Goal: Find specific page/section: Find specific page/section

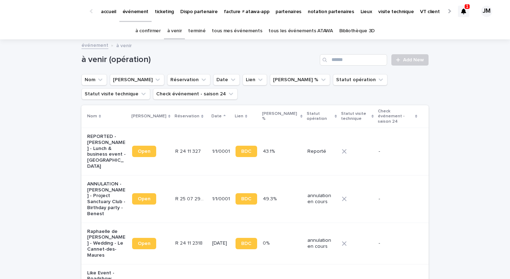
click at [470, 11] on div "1 JM" at bounding box center [477, 11] width 38 height 30
click at [470, 10] on div "1 JM" at bounding box center [477, 11] width 38 height 30
click at [466, 10] on div at bounding box center [463, 11] width 11 height 11
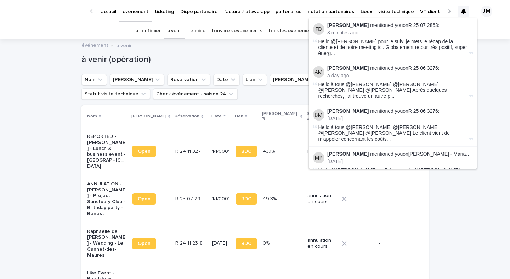
click at [460, 12] on div at bounding box center [463, 11] width 11 height 11
click at [291, 57] on h1 "à venir (opération)" at bounding box center [199, 60] width 236 height 10
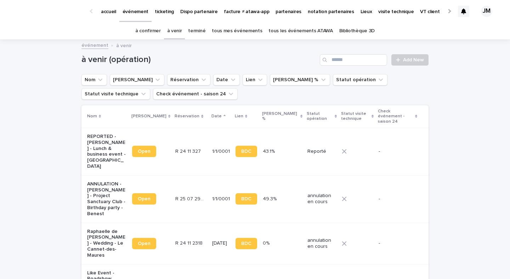
click at [322, 39] on div "événement à venir" at bounding box center [255, 39] width 510 height 1
click at [315, 32] on link "tous les événements ATAWA" at bounding box center [300, 31] width 64 height 17
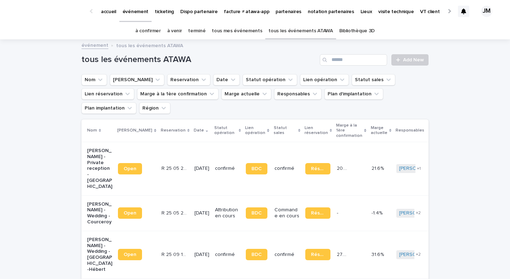
click at [337, 53] on div "tous les événements ATAWA Add New" at bounding box center [254, 57] width 347 height 34
click at [343, 64] on input "Search" at bounding box center [353, 59] width 67 height 11
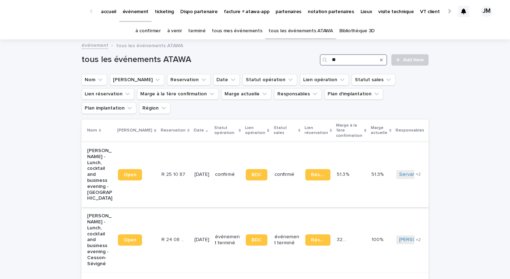
type input "*"
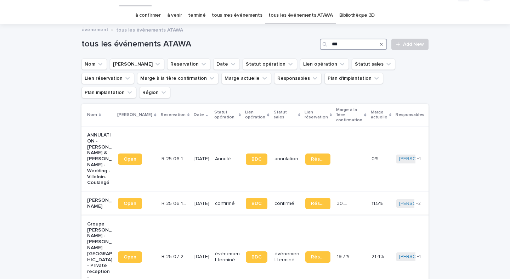
scroll to position [17, 0]
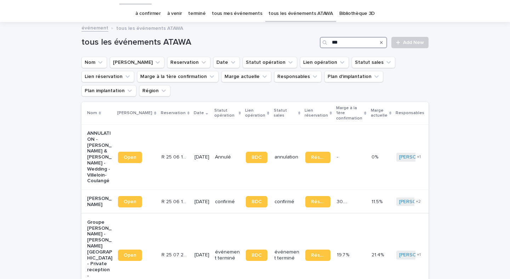
type input "***"
click at [248, 247] on div "BDC" at bounding box center [257, 255] width 23 height 17
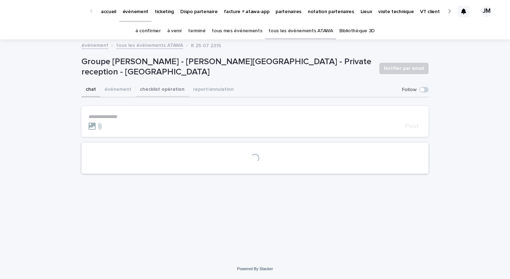
click at [143, 94] on button "checklist opération" at bounding box center [162, 90] width 53 height 15
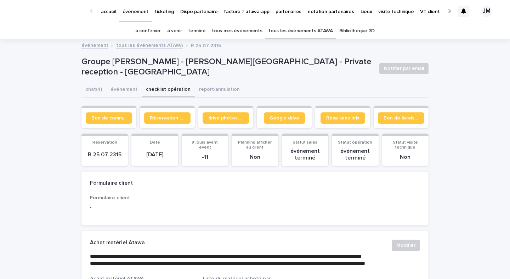
click at [101, 115] on span "Bon de commande" at bounding box center [108, 117] width 35 height 5
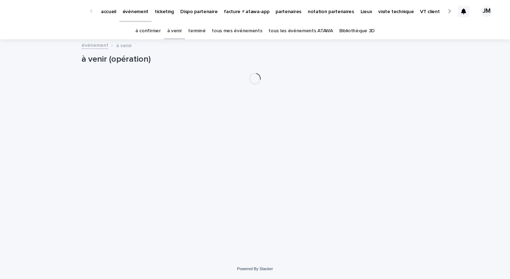
click at [161, 30] on link "à confirmer" at bounding box center [148, 31] width 26 height 17
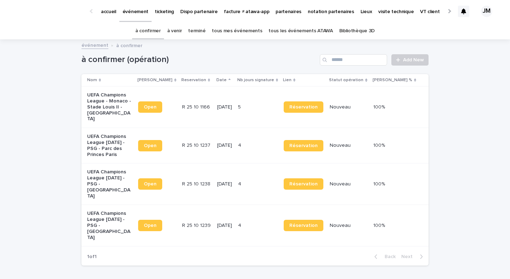
click at [235, 143] on td "[DATE]" at bounding box center [224, 145] width 21 height 35
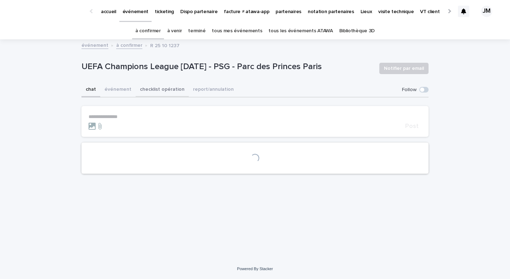
click at [155, 92] on button "checklist opération" at bounding box center [162, 90] width 53 height 15
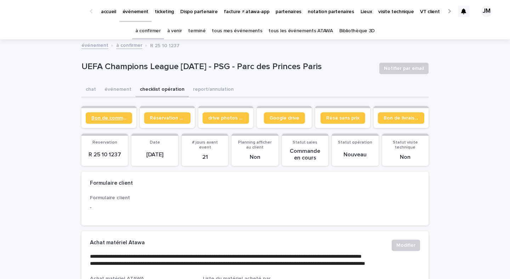
click at [112, 120] on link "Bon de commande" at bounding box center [109, 117] width 46 height 11
click at [315, 26] on link "tous les événements ATAWA" at bounding box center [300, 31] width 64 height 17
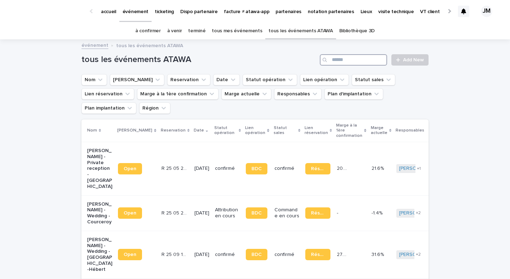
click at [381, 61] on input "Search" at bounding box center [353, 59] width 67 height 11
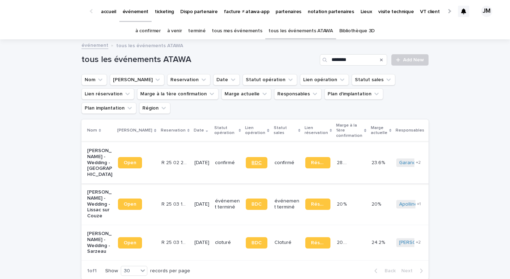
click at [251, 160] on span "BDC" at bounding box center [256, 162] width 10 height 5
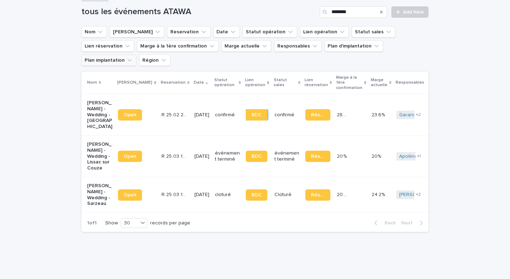
scroll to position [47, 0]
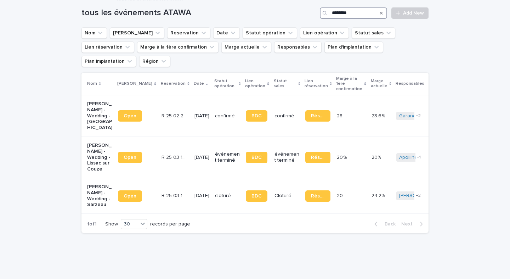
click at [355, 9] on input "********" at bounding box center [353, 12] width 67 height 11
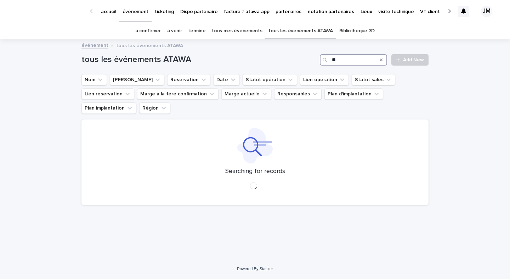
type input "*"
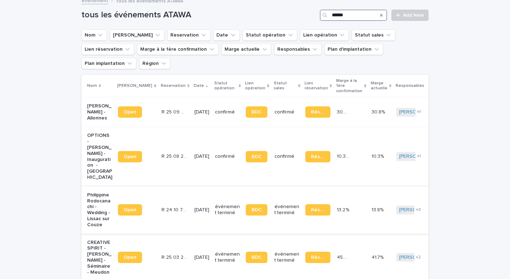
scroll to position [46, 0]
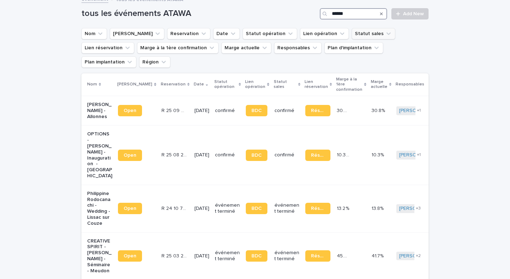
type input "******"
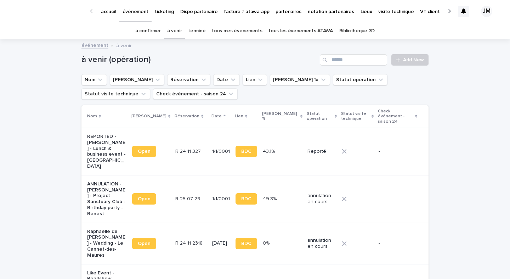
click at [461, 14] on div at bounding box center [463, 11] width 11 height 11
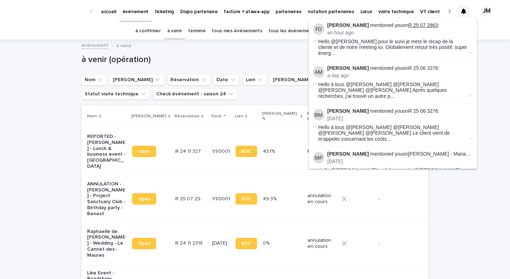
click at [424, 22] on link "R 25 07 2863" at bounding box center [423, 25] width 30 height 6
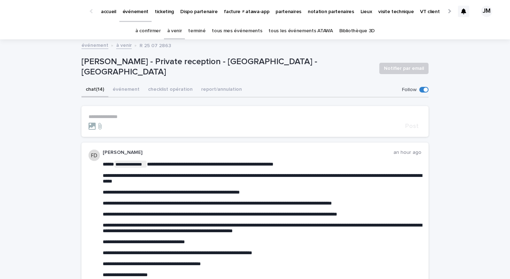
click at [154, 27] on link "à confirmer" at bounding box center [148, 31] width 26 height 17
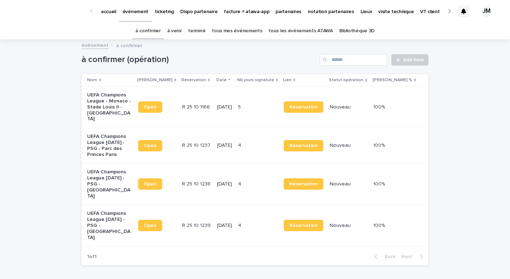
click at [255, 29] on link "tous mes événements" at bounding box center [237, 31] width 50 height 17
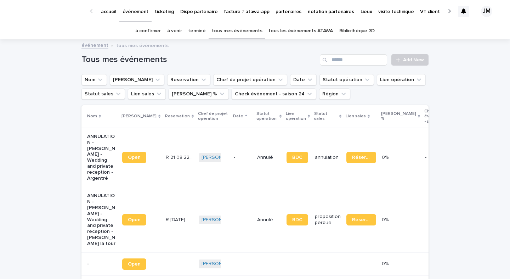
click at [179, 32] on link "à venir" at bounding box center [174, 31] width 15 height 17
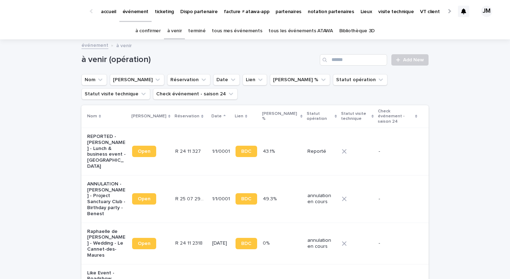
click at [147, 25] on link "à confirmer" at bounding box center [148, 31] width 26 height 17
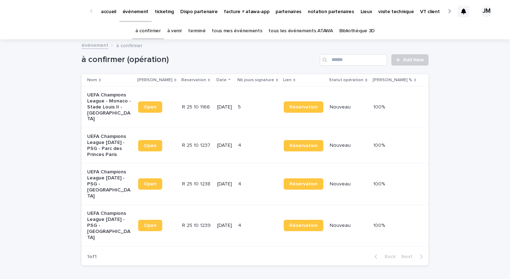
click at [313, 22] on link "notation partenaires" at bounding box center [331, 11] width 53 height 22
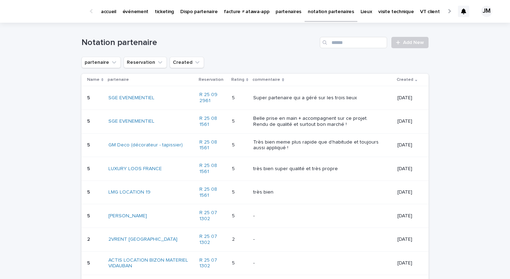
click at [137, 15] on p "événement" at bounding box center [136, 7] width 26 height 15
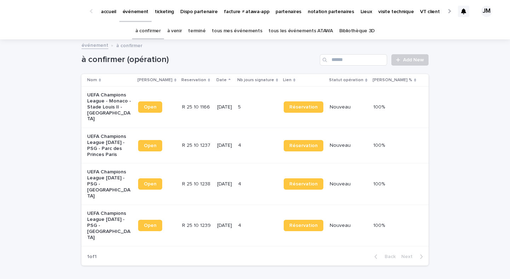
click at [299, 32] on link "tous les événements ATAWA" at bounding box center [300, 31] width 64 height 17
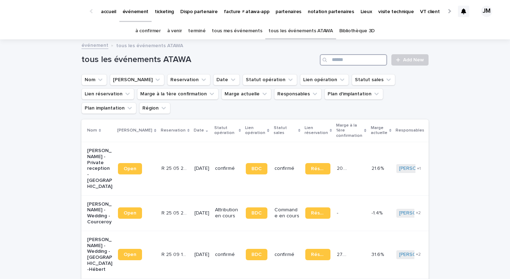
click at [354, 59] on input "Search" at bounding box center [353, 59] width 67 height 11
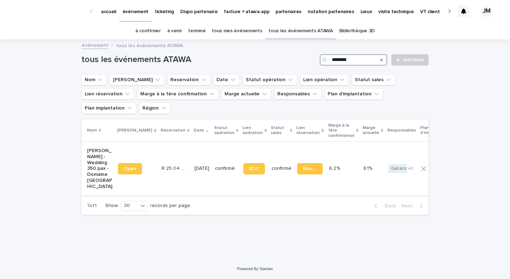
type input "********"
click at [109, 181] on td "[PERSON_NAME] - Wedding 350 pax - Domaine [GEOGRAPHIC_DATA]" at bounding box center [98, 168] width 34 height 53
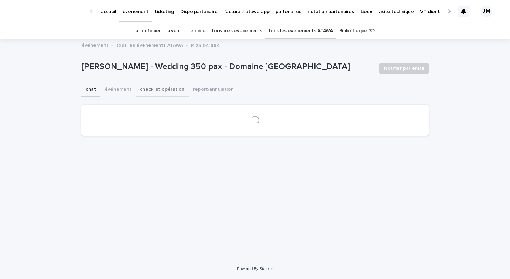
click at [161, 91] on button "checklist opération" at bounding box center [162, 90] width 53 height 15
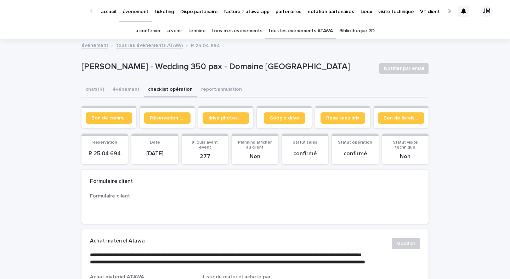
click at [101, 114] on link "Bon de commande" at bounding box center [109, 117] width 46 height 11
click at [155, 32] on link "à confirmer" at bounding box center [148, 31] width 26 height 17
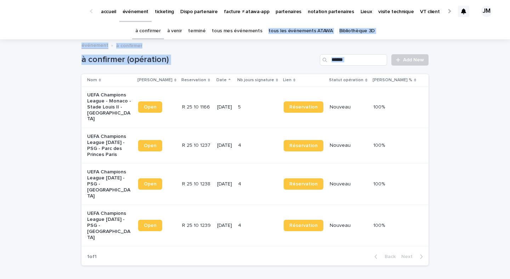
drag, startPoint x: 431, startPoint y: 216, endPoint x: 261, endPoint y: 36, distance: 247.6
click at [261, 36] on div "accueil événement ticketing Dispo partenaire facture ≠ atawa-app partenaires no…" at bounding box center [255, 163] width 510 height 327
click at [64, 65] on div "Loading... Saving… Loading... Saving… à confirmer (opération) Add New Nom Lien …" at bounding box center [255, 173] width 510 height 267
